Goal: Transaction & Acquisition: Purchase product/service

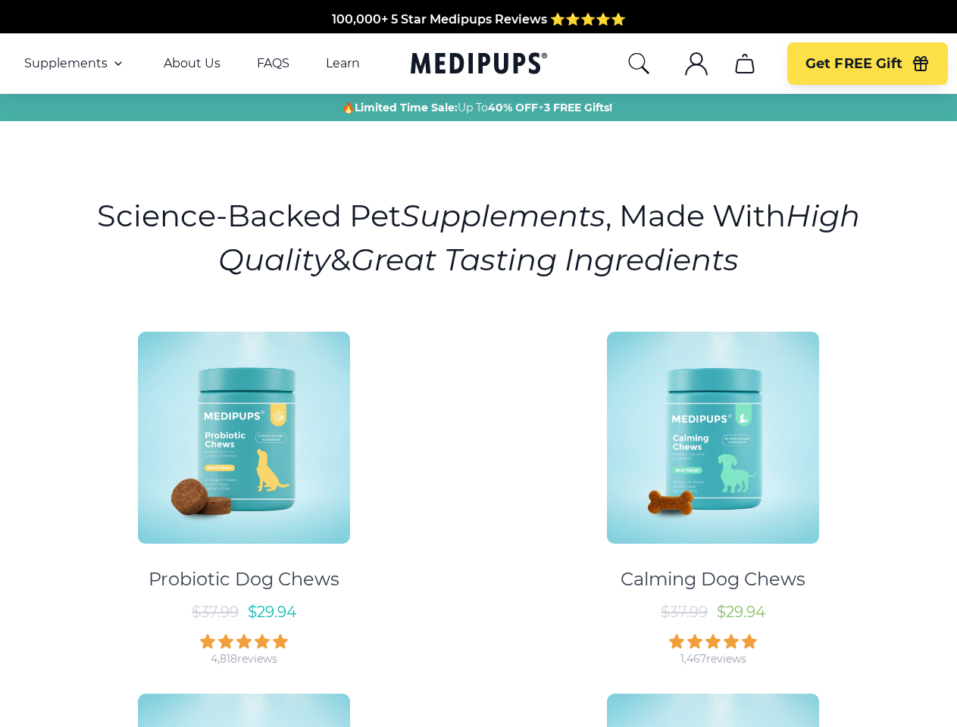
click at [478, 364] on div "Probiotic Dog Chews $ 37.99 $ 29.94 4,818 reviews Calming Dog Chews $ 37.99 $ 2…" at bounding box center [478, 673] width 939 height 711
click at [75, 64] on span "Supplements" at bounding box center [65, 63] width 83 height 15
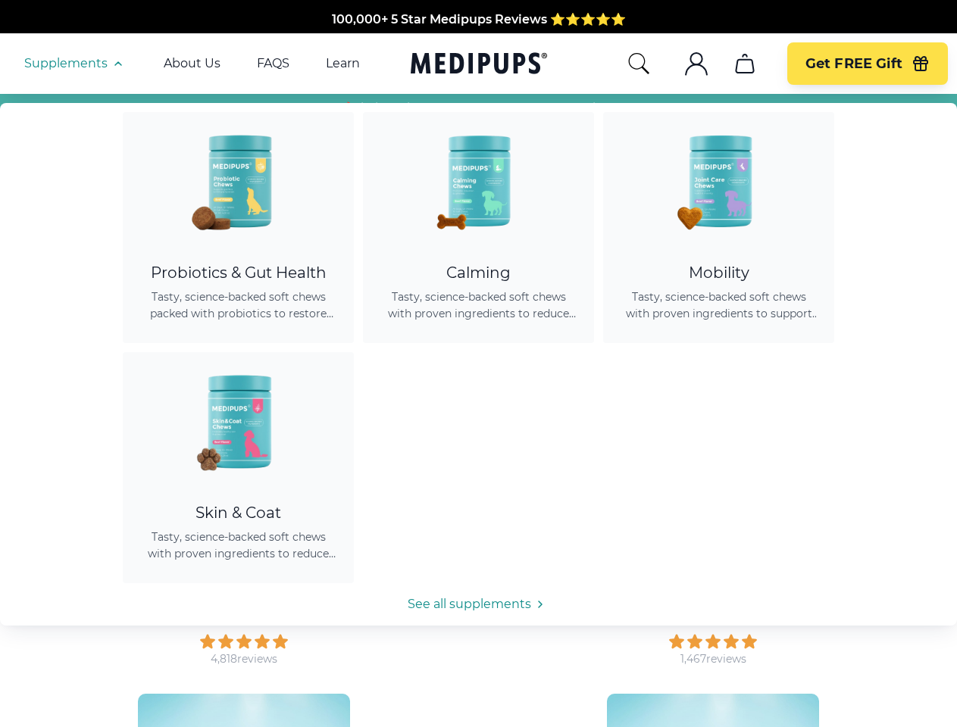
click at [638, 64] on icon "search" at bounding box center [639, 64] width 24 height 24
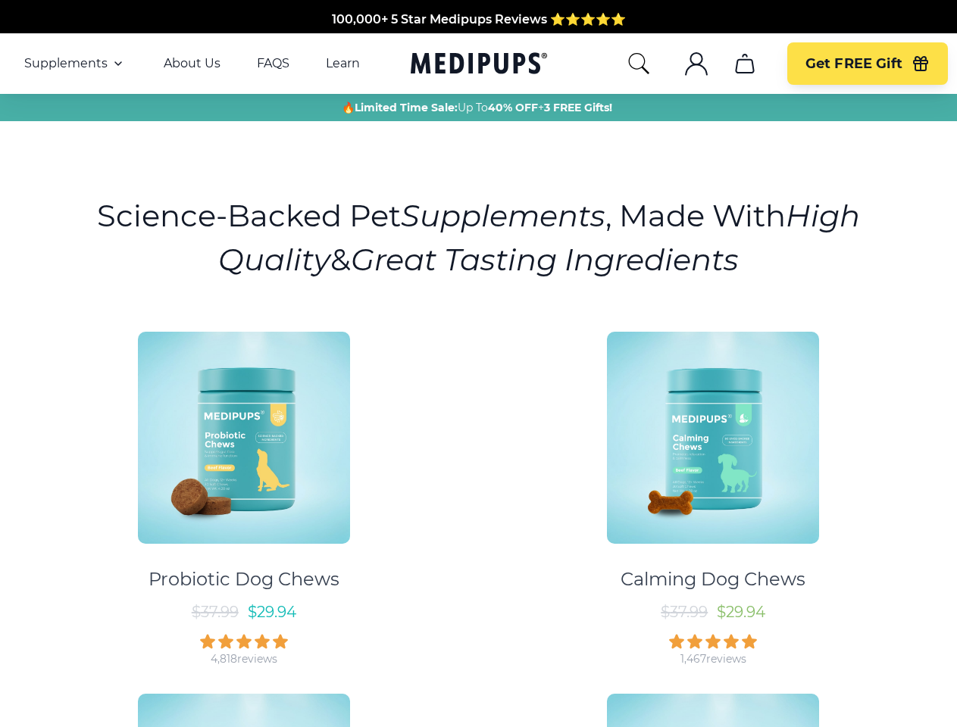
click at [744, 64] on icon "cart" at bounding box center [745, 64] width 24 height 24
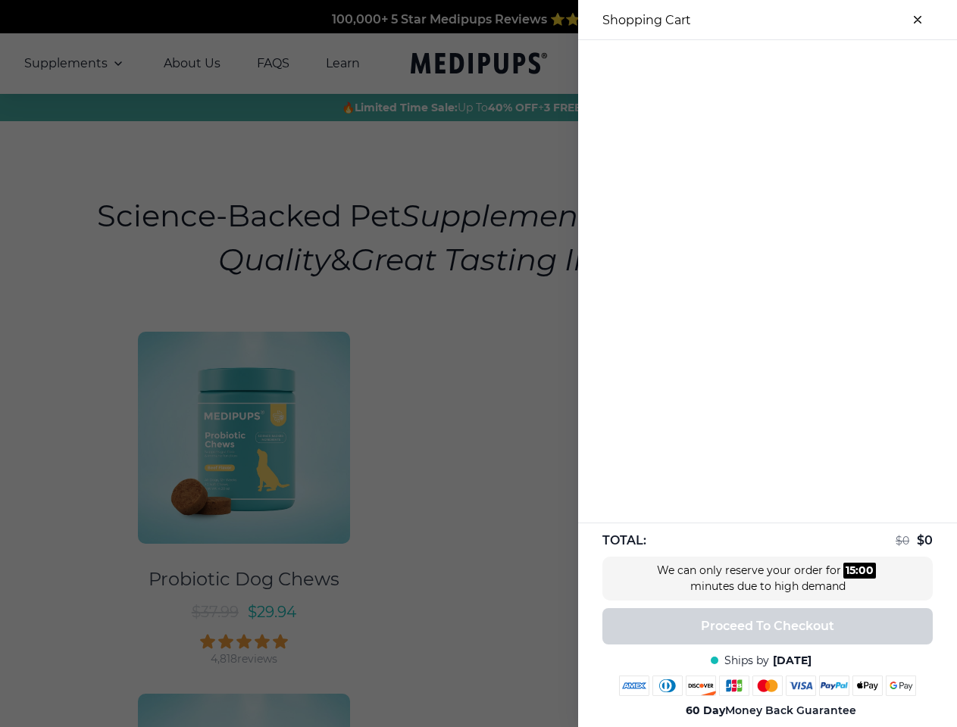
click at [867, 64] on div at bounding box center [478, 363] width 957 height 727
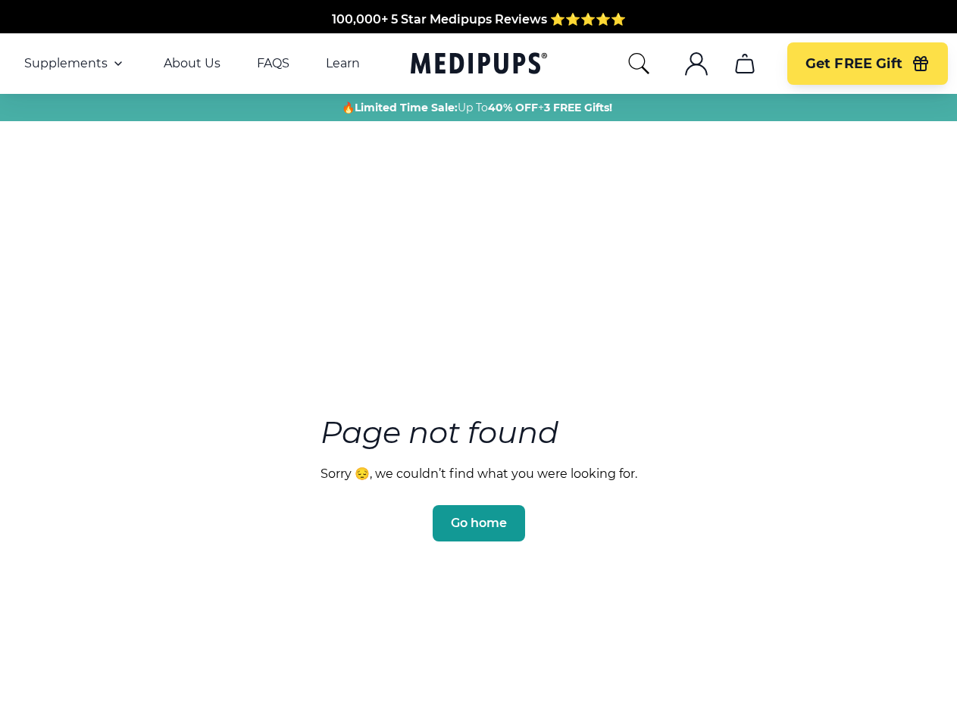
click at [478, 364] on section "Page not found Sorry 😔, we couldn’t find what you were looking for. Go home" at bounding box center [478, 443] width 957 height 582
click at [75, 64] on span "Supplements" at bounding box center [65, 63] width 83 height 15
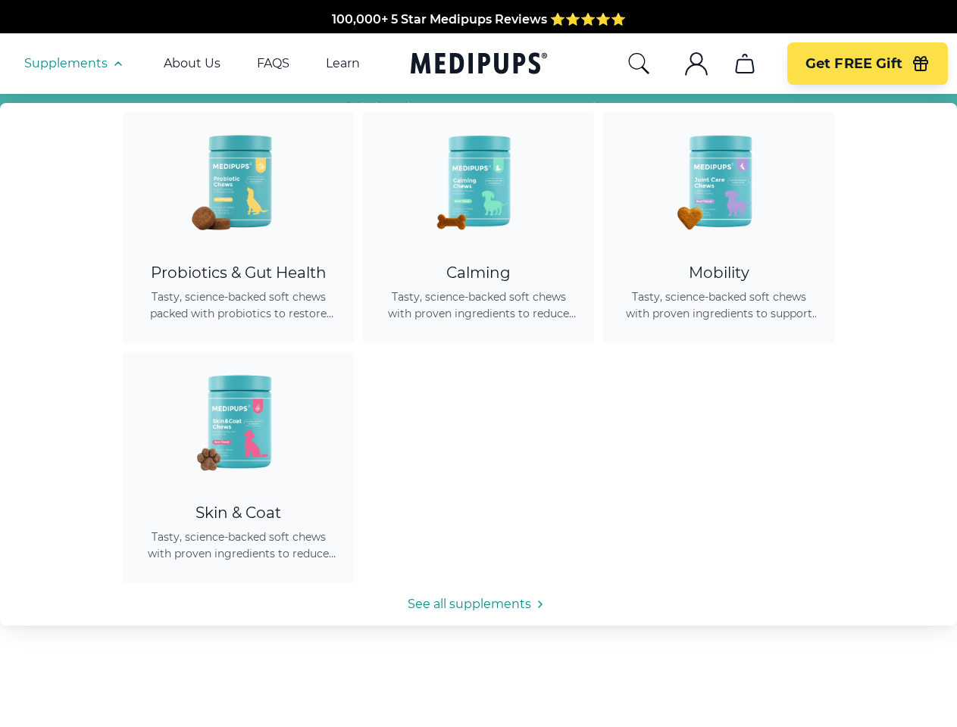
click at [117, 64] on icon "button" at bounding box center [118, 64] width 18 height 18
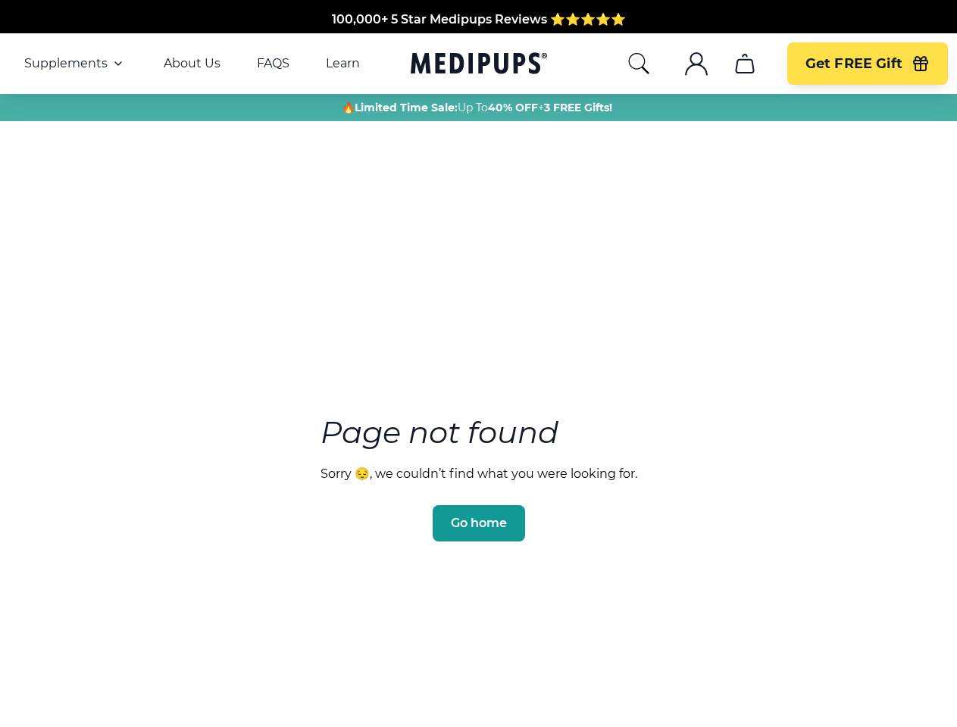
click at [638, 64] on icon "search" at bounding box center [639, 64] width 24 height 24
click at [696, 64] on icon ".cls-1{fill:none;stroke:currentColor;stroke-miterlimit:10;stroke-width:1.5px;}" at bounding box center [696, 64] width 24 height 24
click at [744, 64] on icon "cart" at bounding box center [745, 64] width 24 height 24
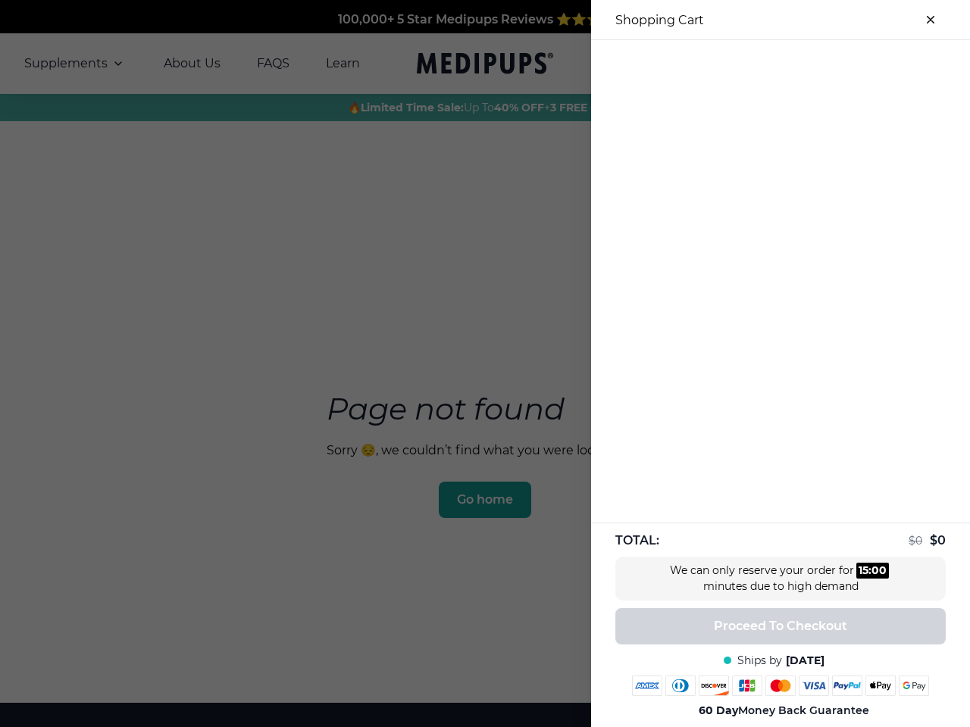
click at [744, 64] on div at bounding box center [485, 363] width 970 height 727
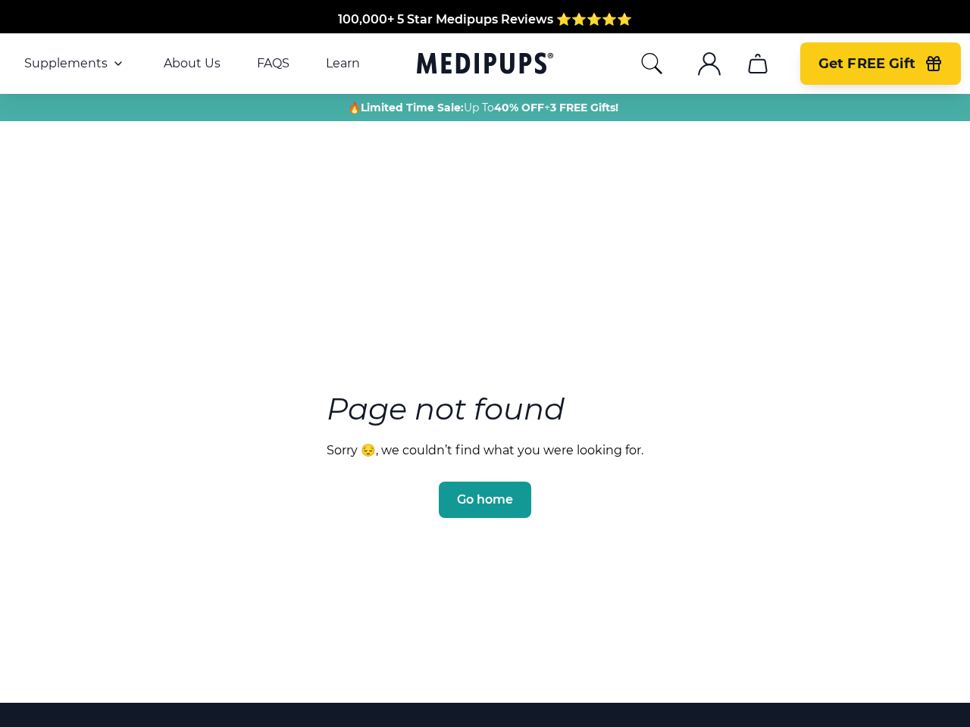
click at [867, 64] on span "Get FREE Gift" at bounding box center [866, 63] width 97 height 17
